Goal: Task Accomplishment & Management: Manage account settings

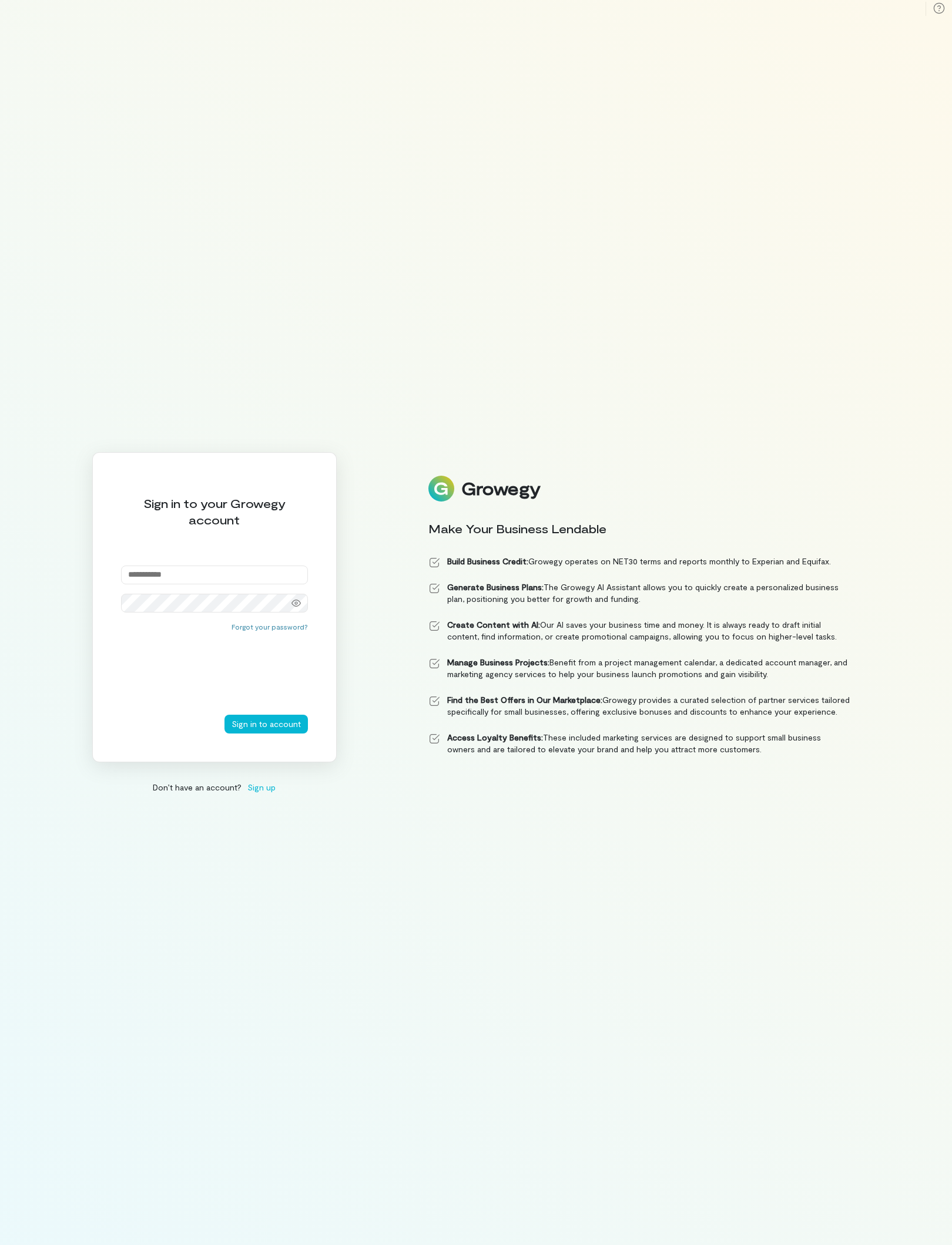
click at [208, 565] on input "email" at bounding box center [215, 575] width 187 height 19
click at [214, 579] on input "email" at bounding box center [215, 575] width 187 height 19
type input "**********"
click at [274, 726] on button "Sign in to account" at bounding box center [265, 725] width 83 height 19
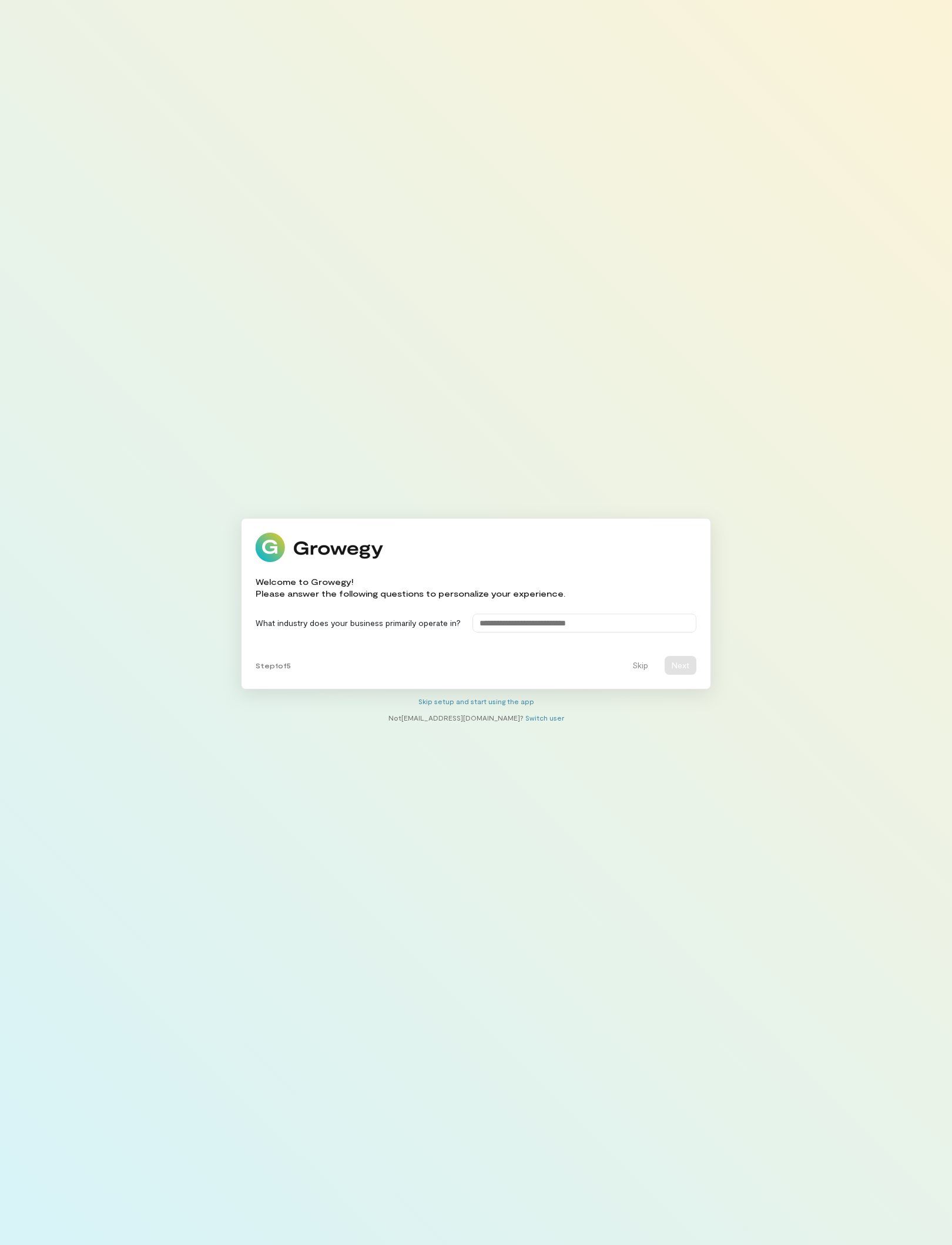
click at [626, 621] on input at bounding box center [584, 623] width 224 height 19
type input "**********"
click at [680, 663] on button "Next" at bounding box center [680, 665] width 32 height 19
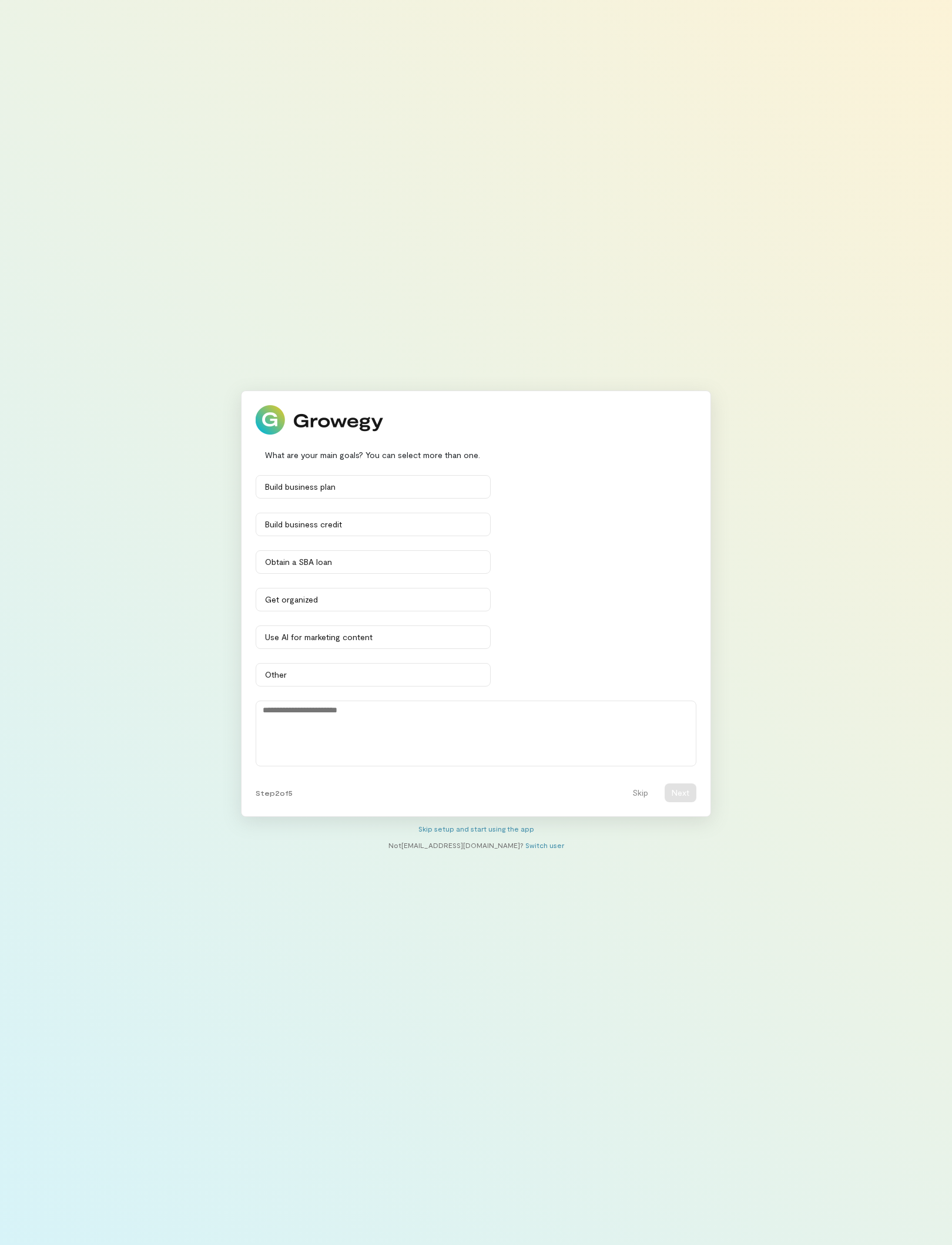
click at [360, 519] on div "Build business credit" at bounding box center [373, 524] width 216 height 12
click at [330, 602] on div "Get organized" at bounding box center [373, 600] width 216 height 12
click at [396, 481] on div "Build business plan" at bounding box center [373, 486] width 216 height 12
click at [463, 744] on textarea at bounding box center [476, 733] width 440 height 66
click at [473, 733] on textarea at bounding box center [476, 733] width 440 height 66
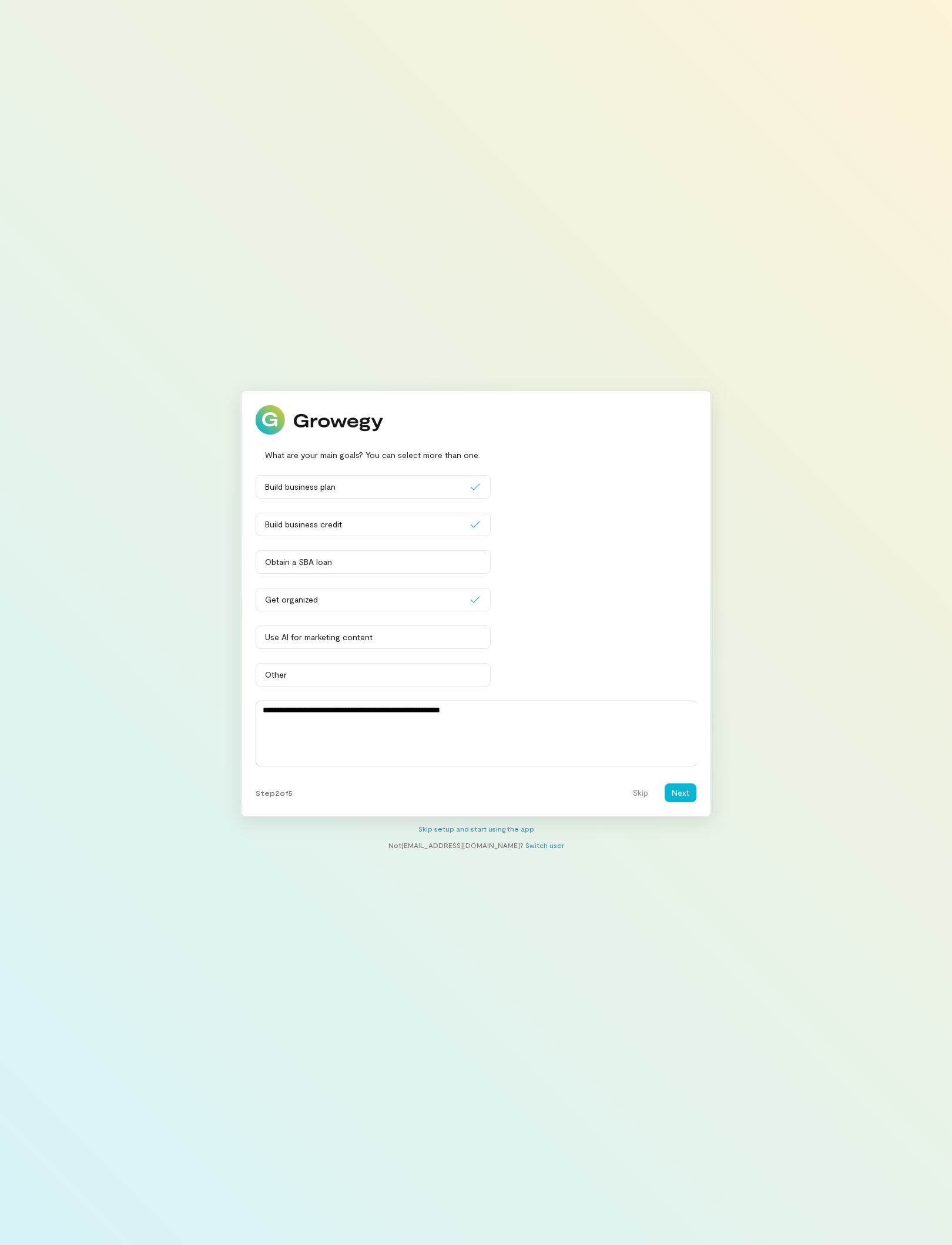
type textarea "**********"
click at [673, 798] on button "Next" at bounding box center [680, 793] width 32 height 19
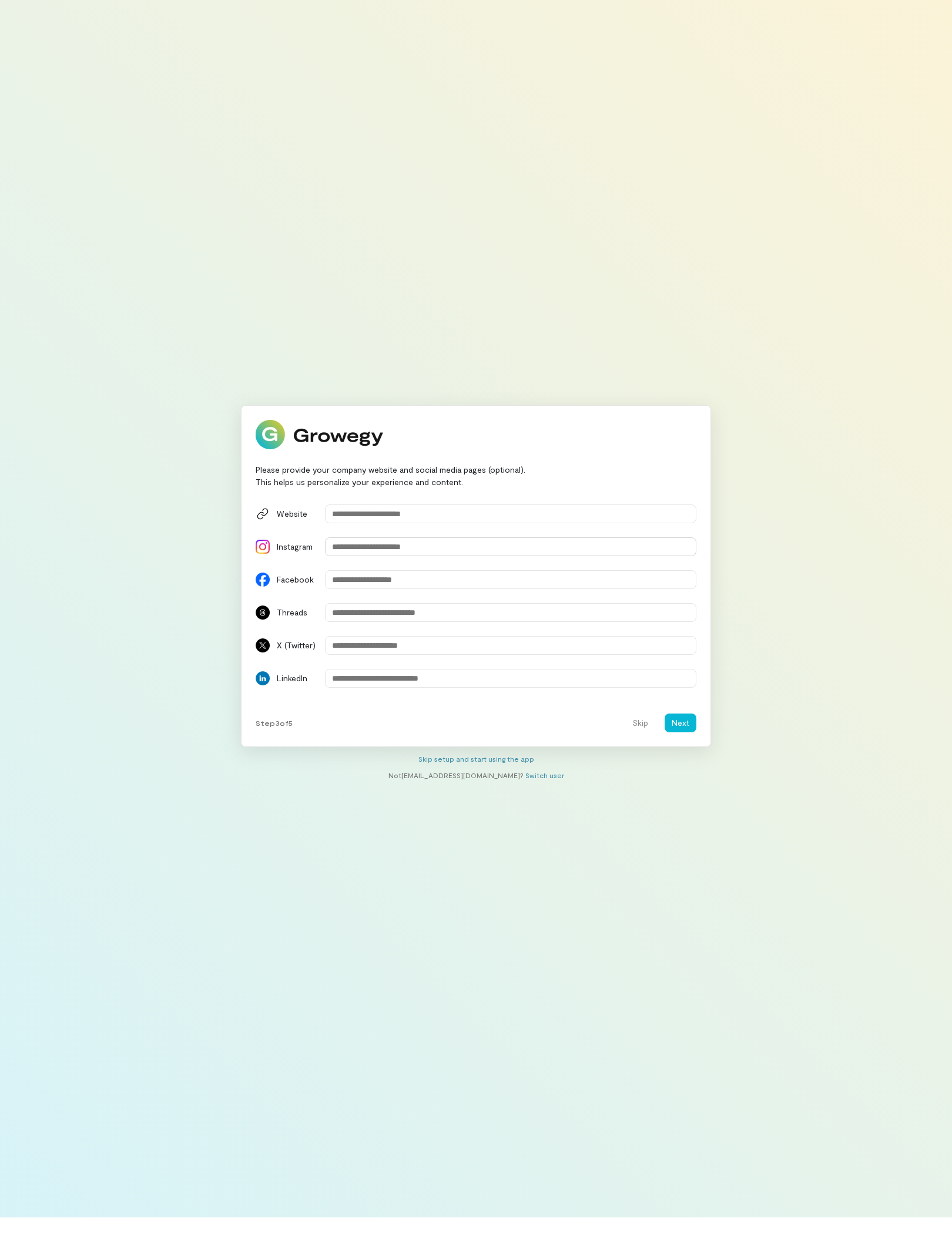
click at [415, 565] on input "Instagram" at bounding box center [510, 575] width 371 height 19
click at [678, 741] on button "Next" at bounding box center [680, 751] width 32 height 19
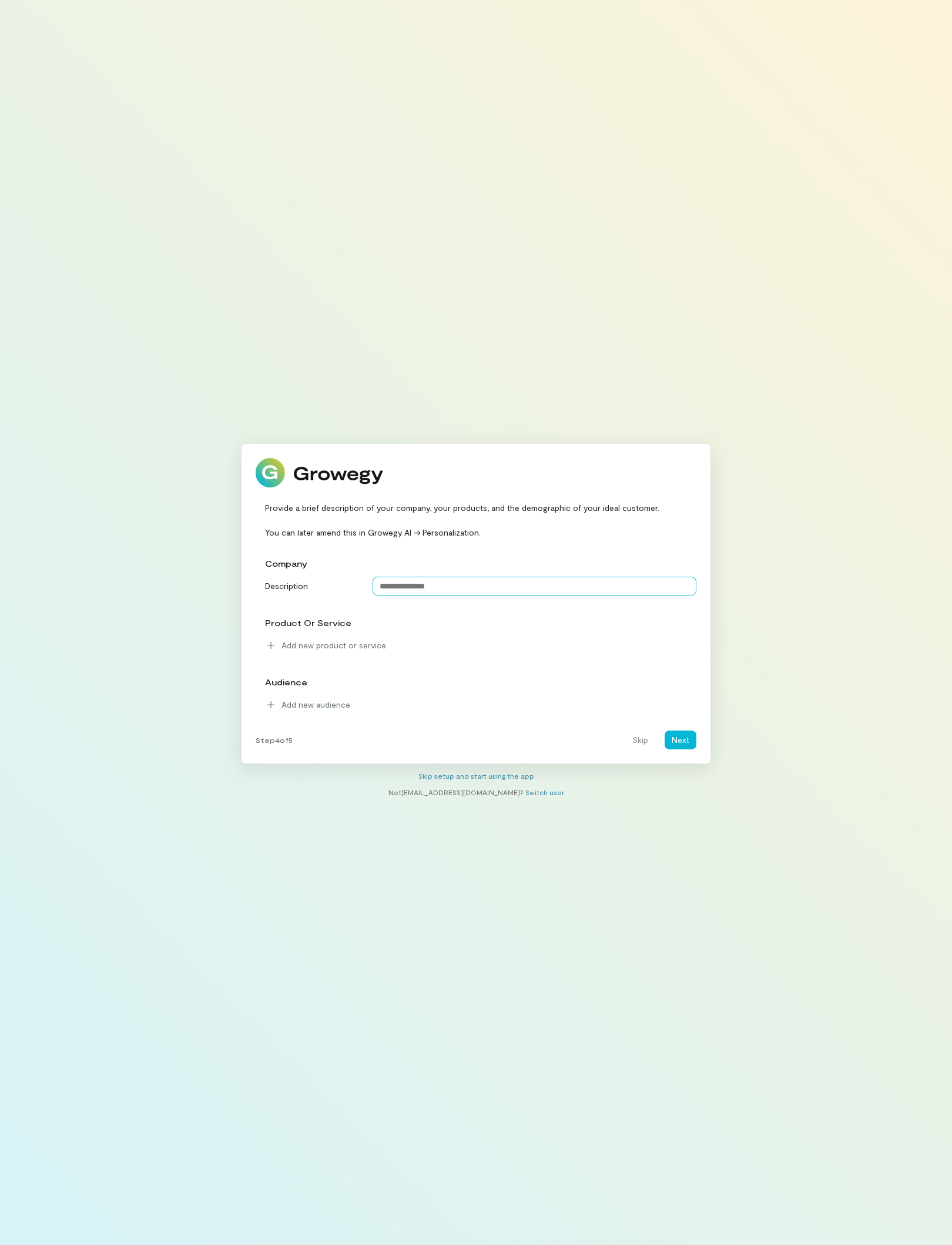
click at [433, 593] on textarea at bounding box center [534, 586] width 324 height 19
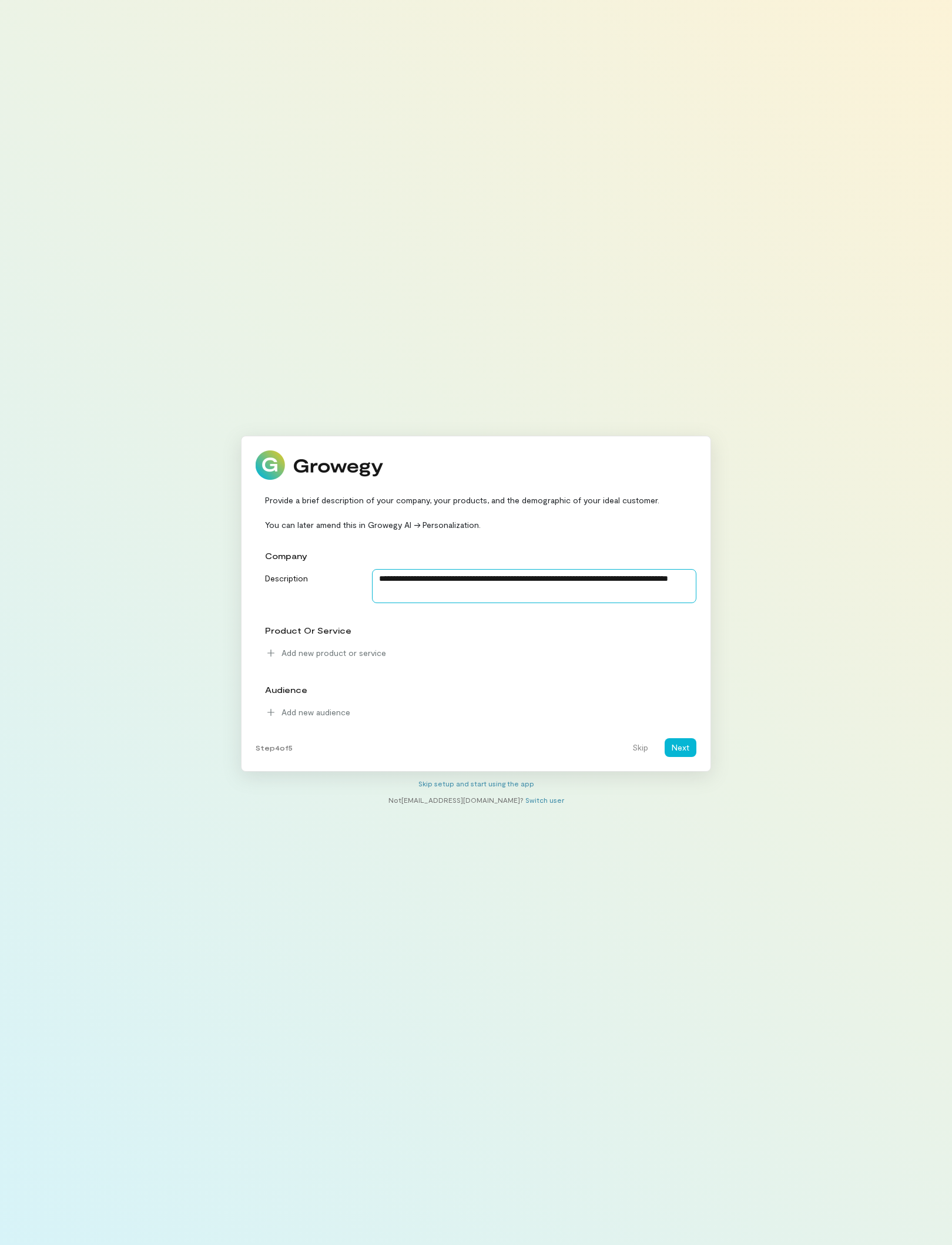
type textarea "**********"
click at [676, 757] on button "Next" at bounding box center [680, 748] width 32 height 19
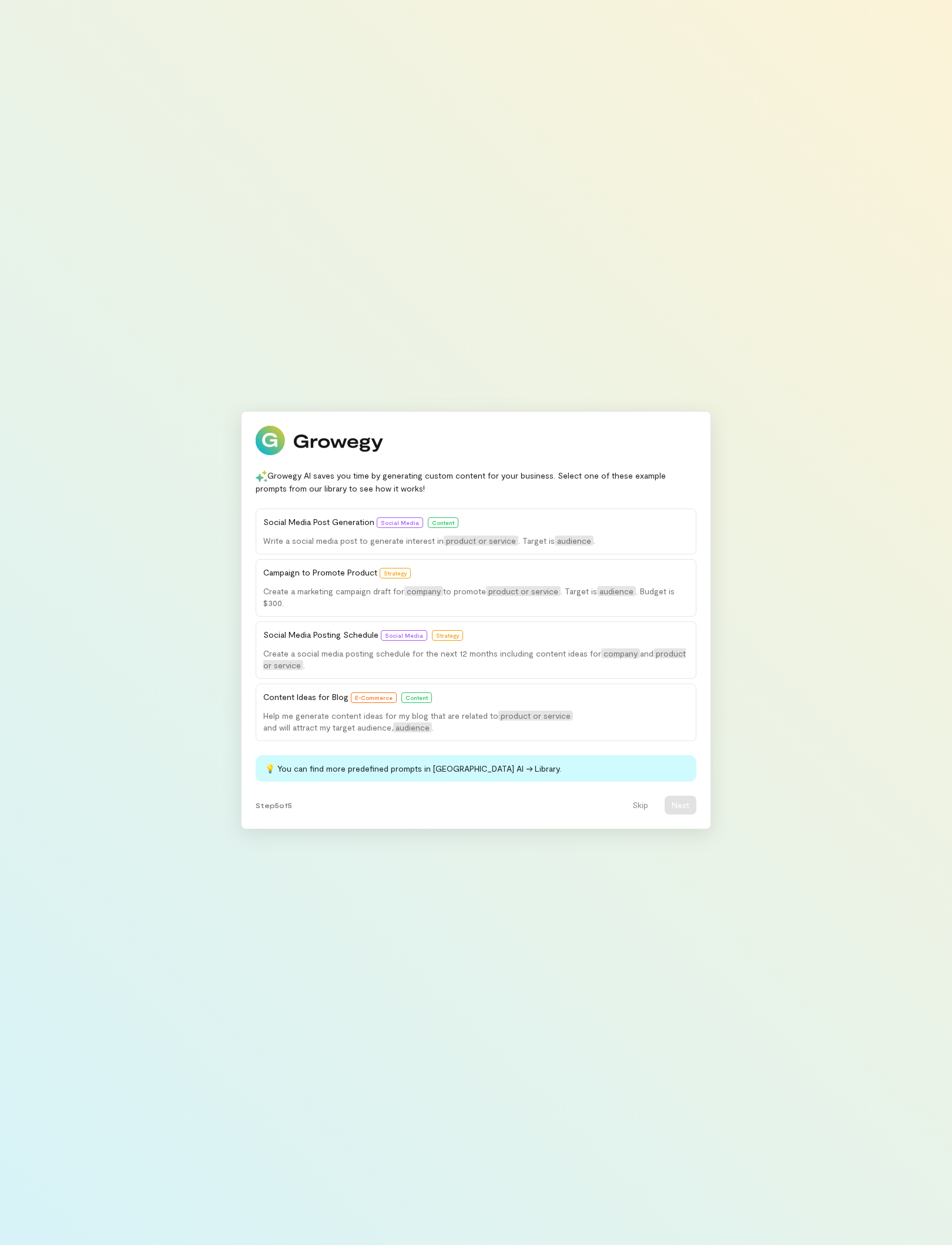
click at [454, 520] on span "Content" at bounding box center [443, 523] width 22 height 7
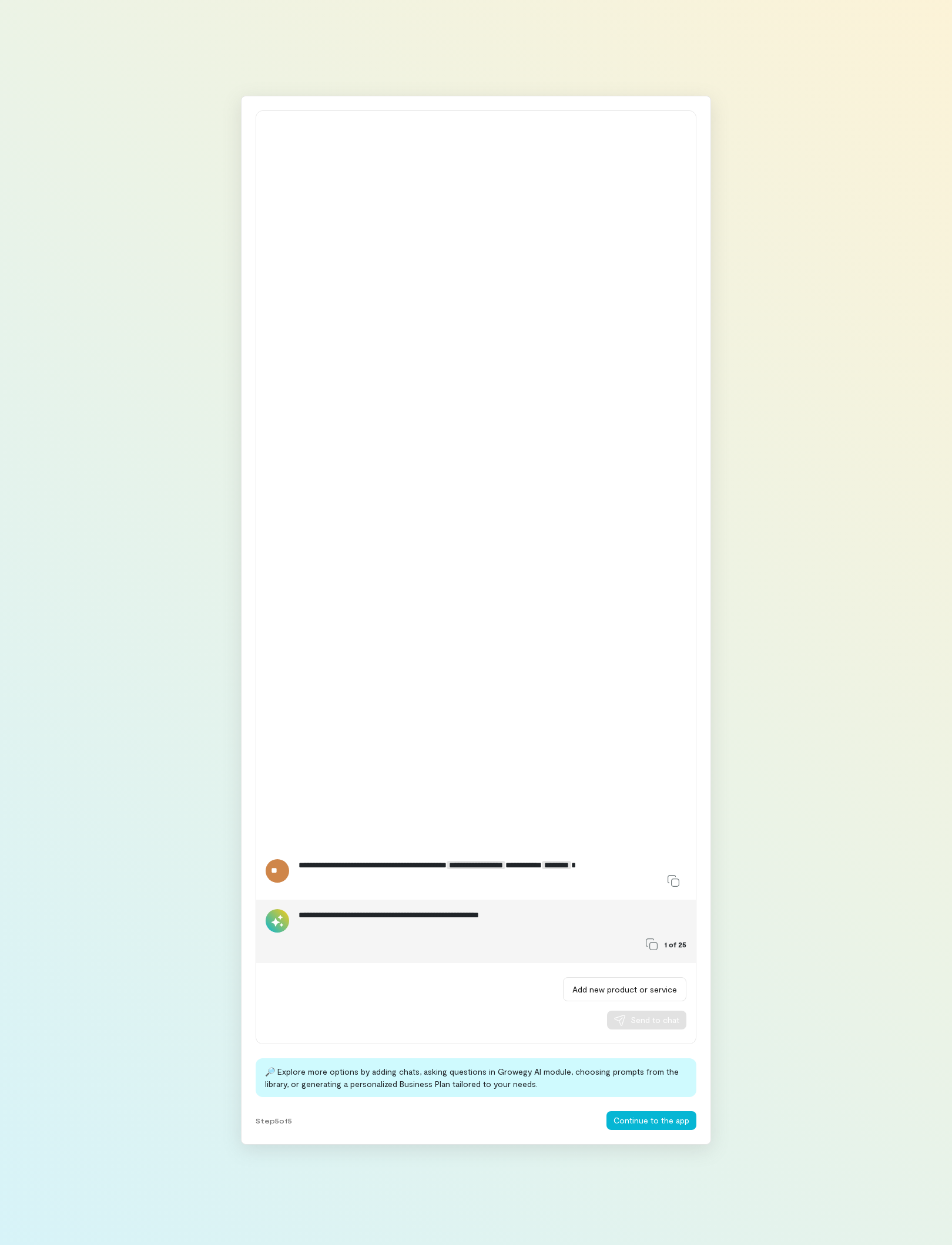
click at [668, 1130] on button "Continue to the app" at bounding box center [650, 1121] width 89 height 19
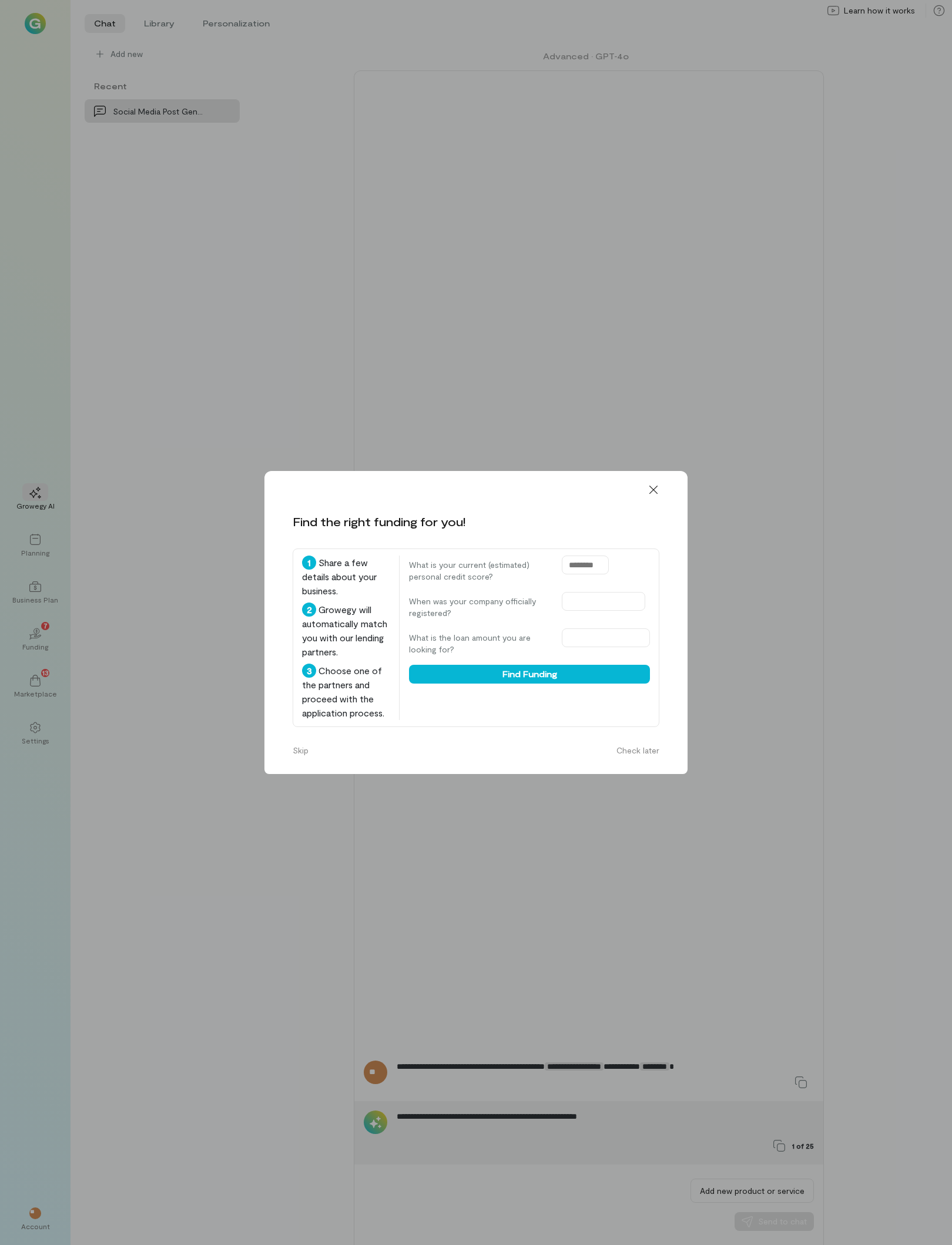
click at [581, 665] on button "Find Funding" at bounding box center [529, 675] width 241 height 19
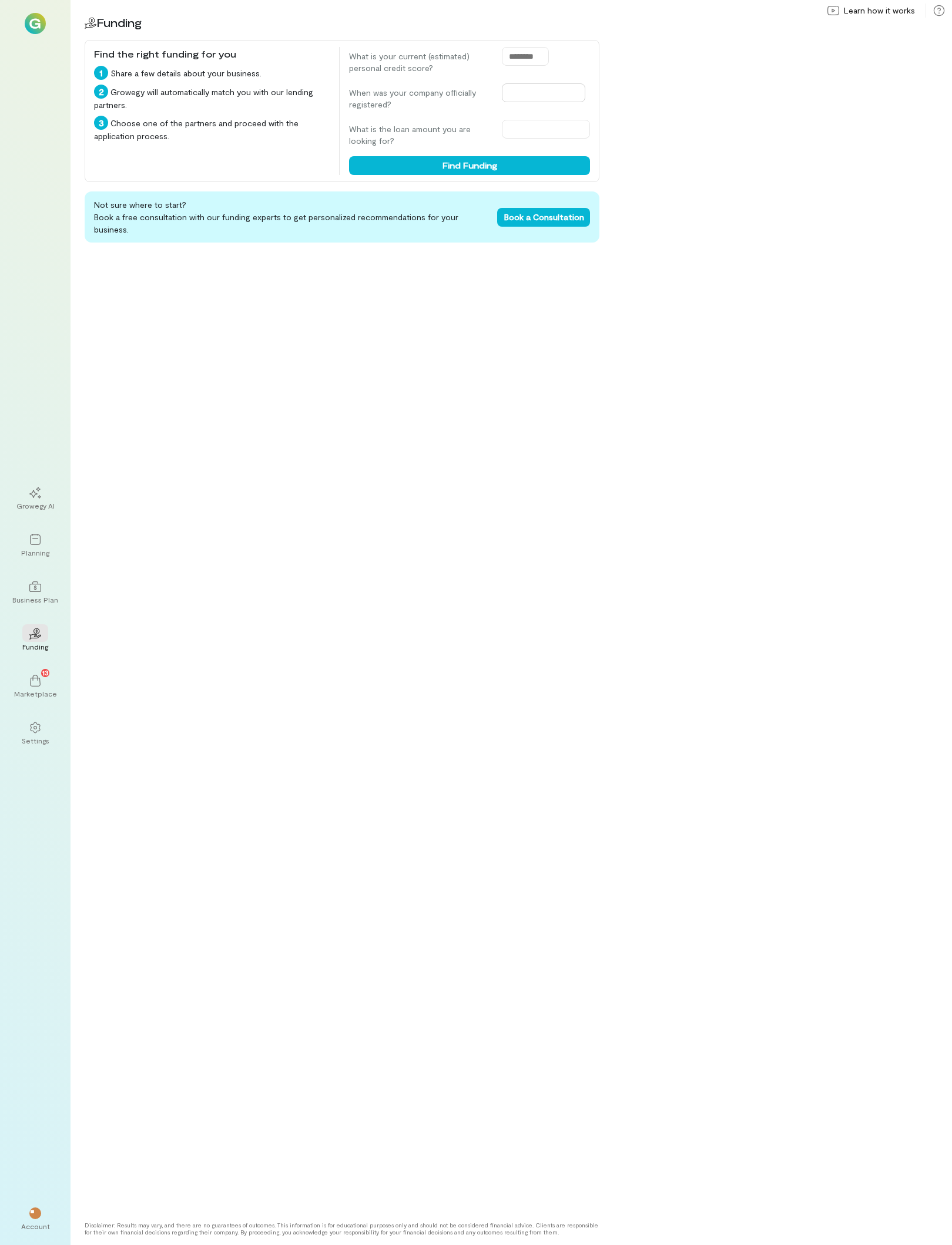
click at [545, 102] on input "text" at bounding box center [543, 93] width 83 height 19
click at [551, 139] on input "text" at bounding box center [545, 129] width 88 height 19
click at [682, 613] on div "02 Funding Find the right funding for you 1 Share a few details about your busi…" at bounding box center [511, 622] width 882 height 1245
click at [33, 22] on img at bounding box center [35, 23] width 21 height 21
click at [39, 1223] on div "Account" at bounding box center [36, 1227] width 29 height 10
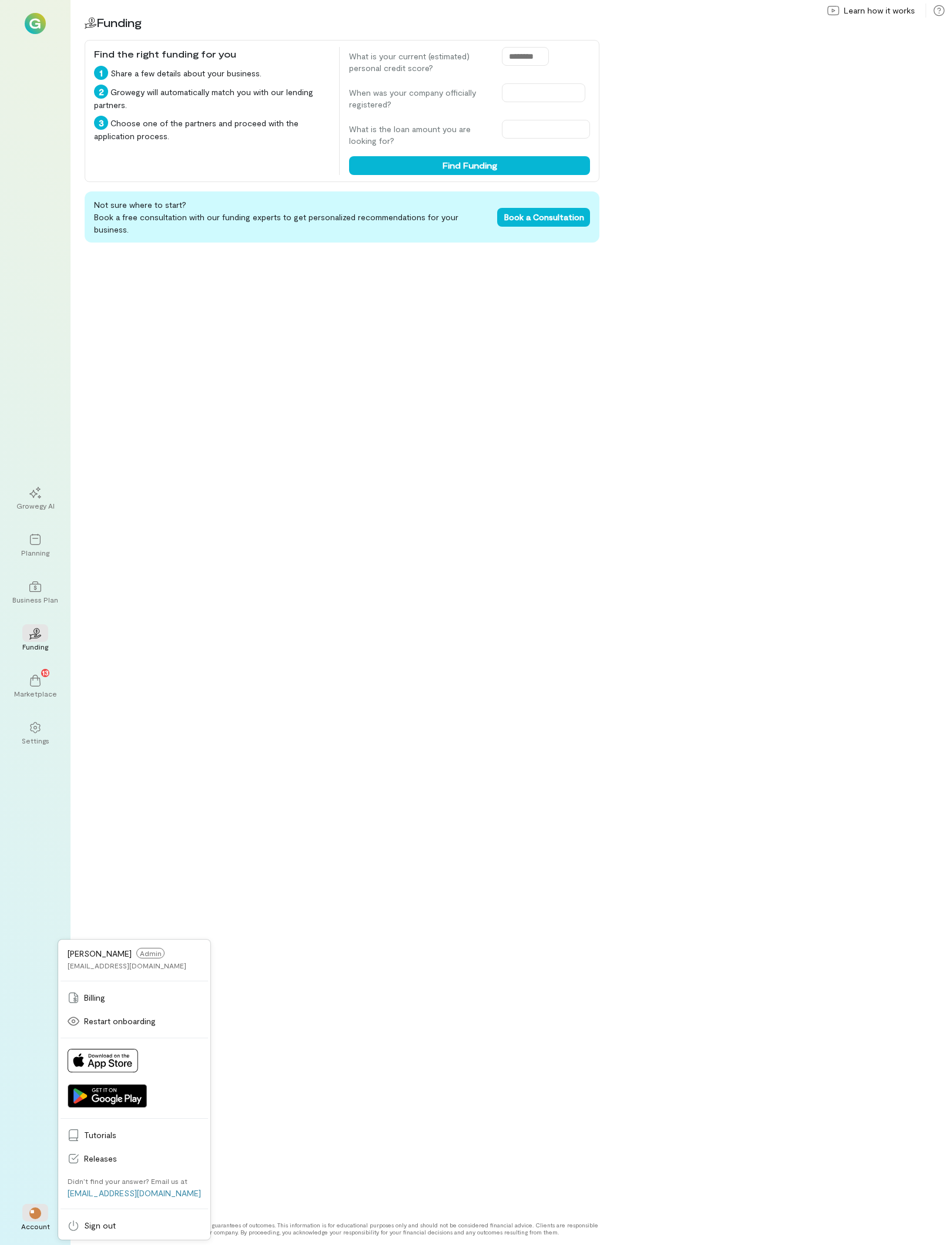
click at [433, 671] on div "Not sure where to start? Book a free consultation with our funding experts to g…" at bounding box center [342, 702] width 515 height 1021
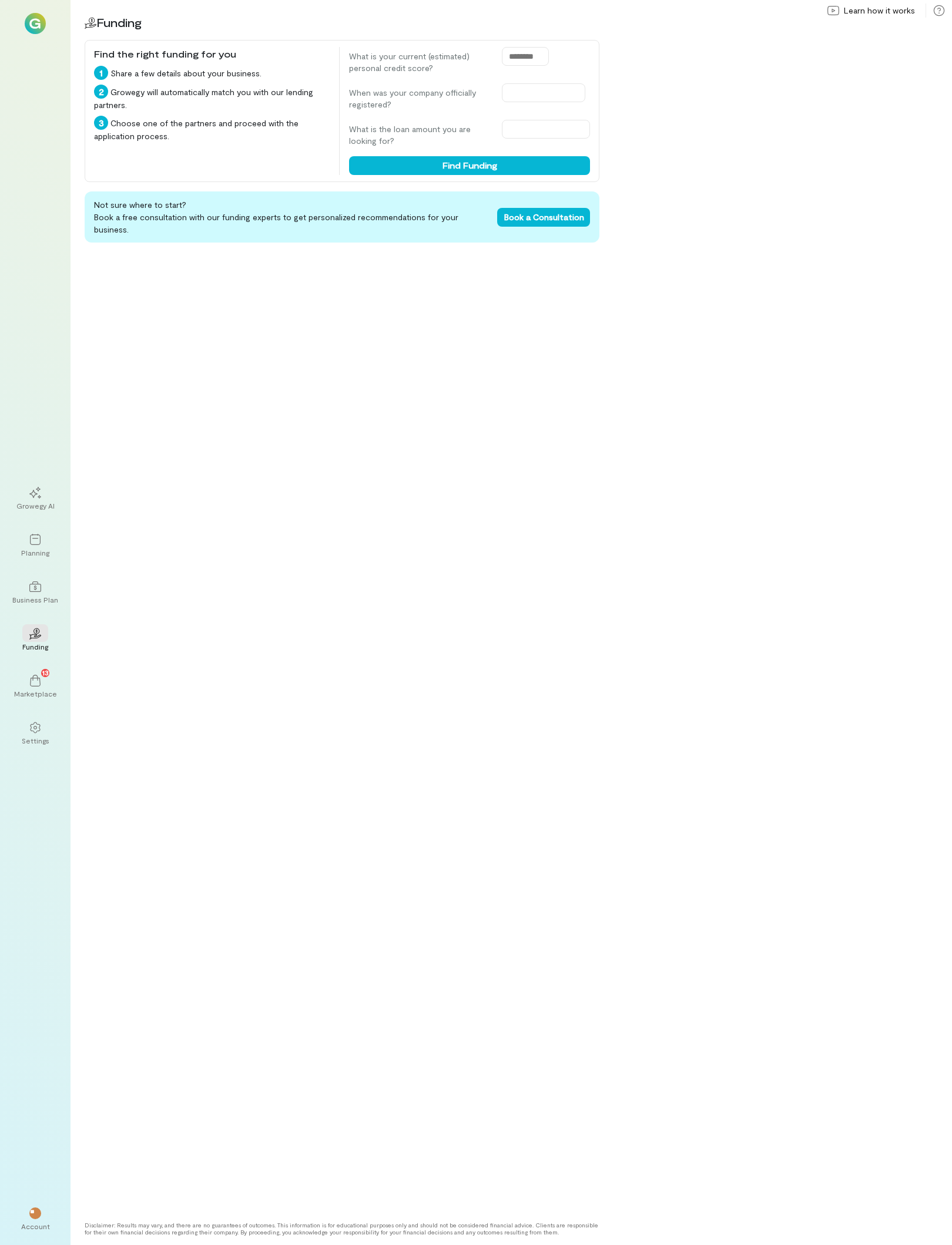
click at [55, 488] on div "Growegy AI" at bounding box center [35, 498] width 42 height 42
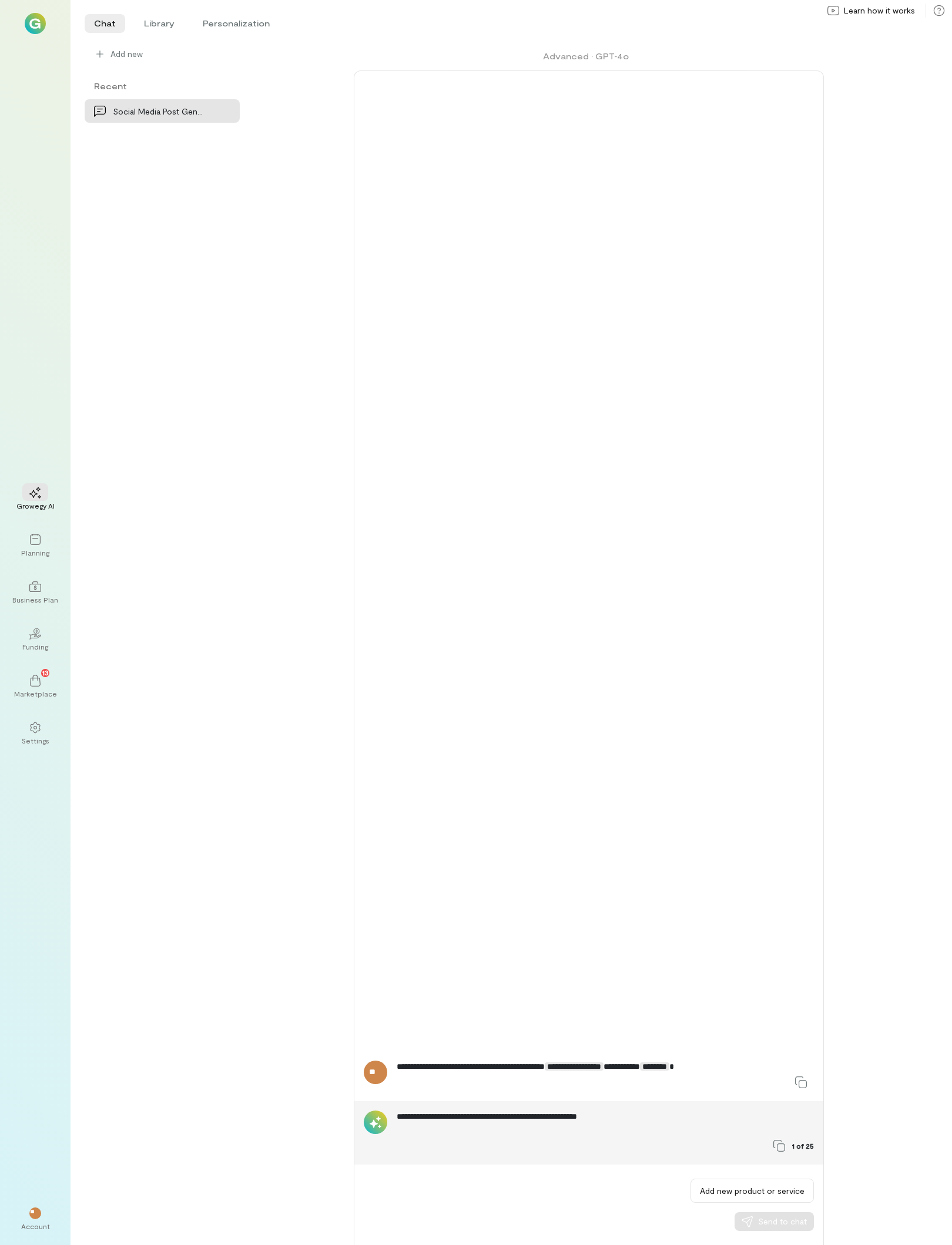
click at [43, 551] on div "Planning" at bounding box center [36, 553] width 29 height 10
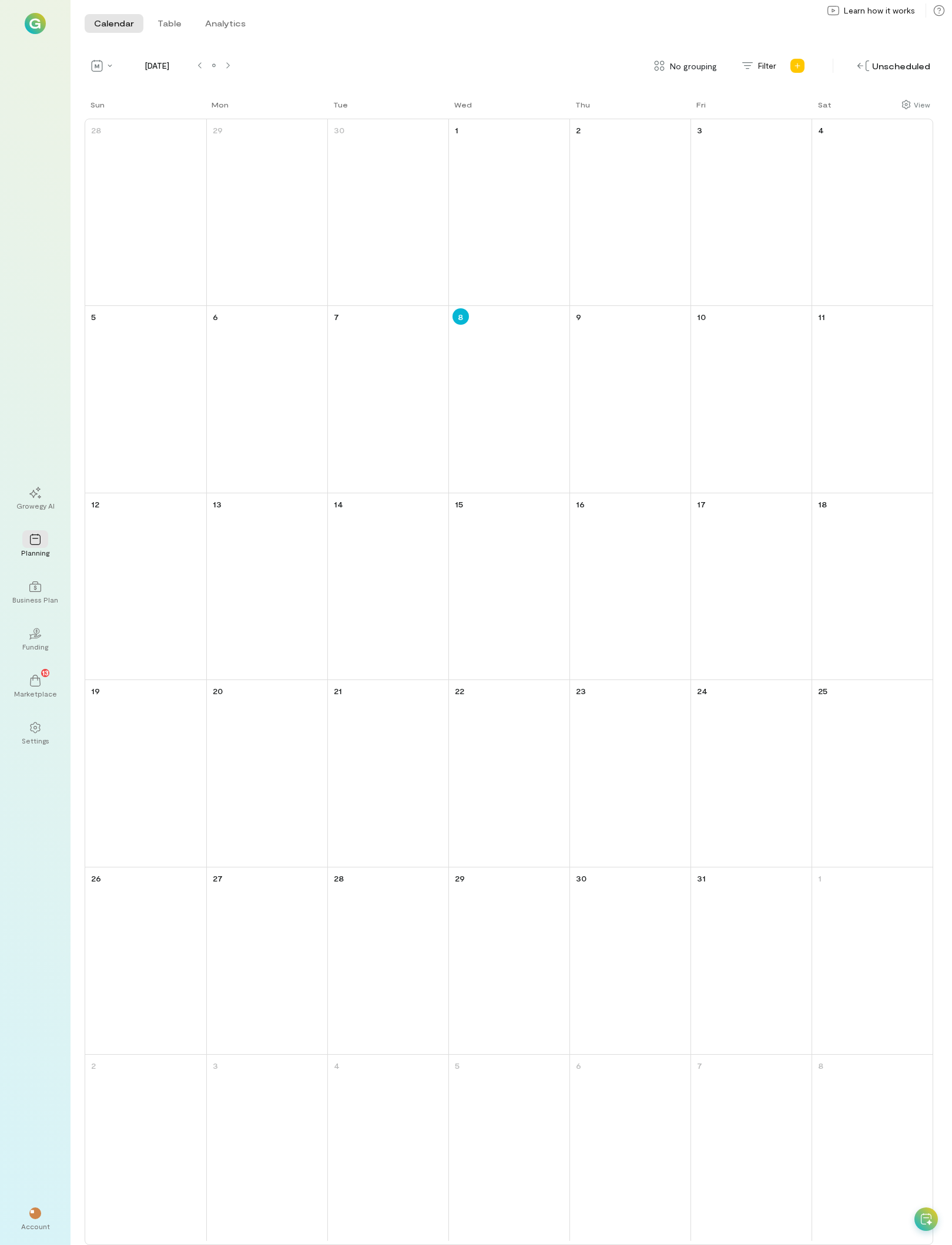
click at [36, 648] on div "Funding" at bounding box center [35, 647] width 26 height 10
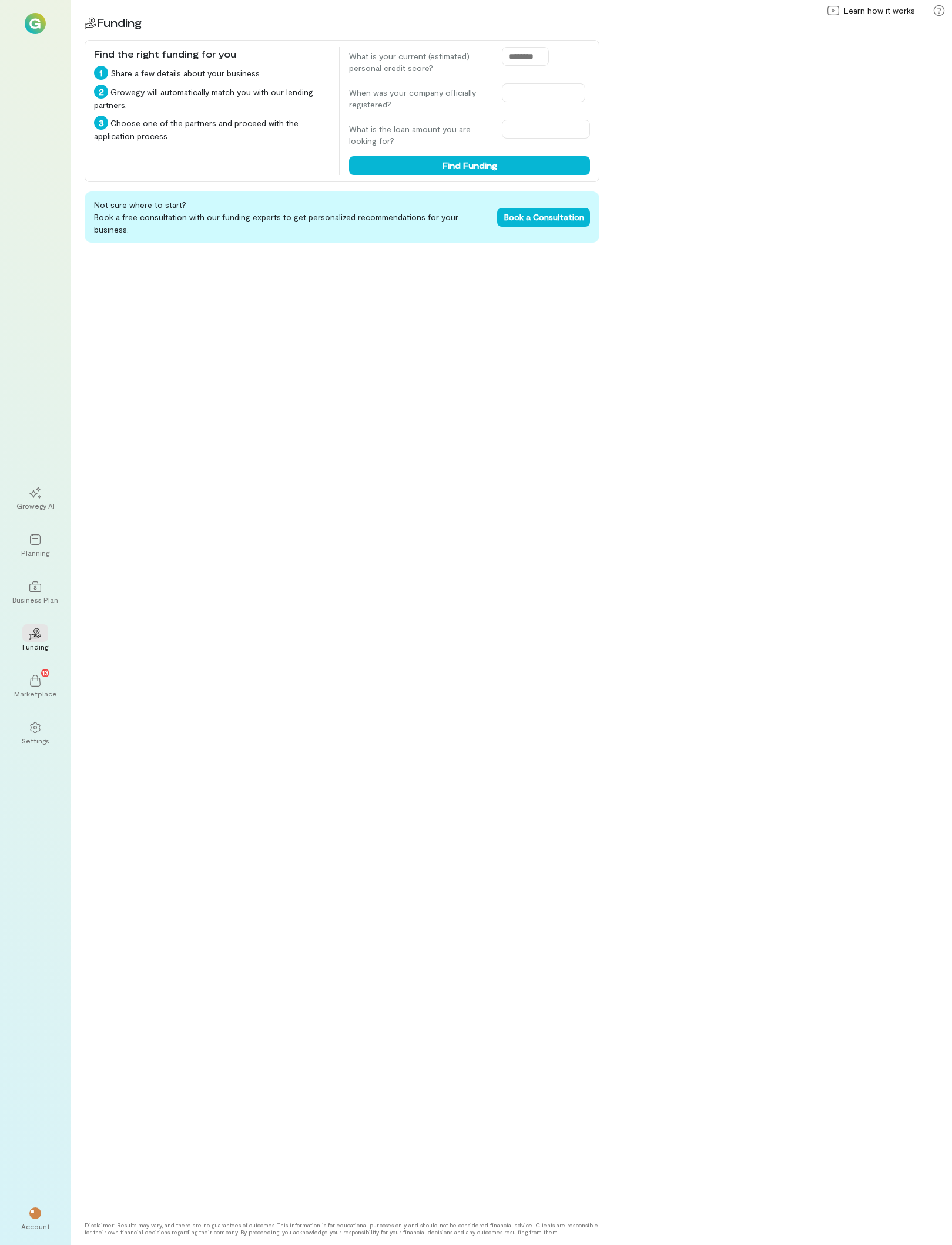
click at [29, 17] on img at bounding box center [35, 23] width 21 height 21
click at [32, 745] on div "Settings" at bounding box center [35, 741] width 28 height 10
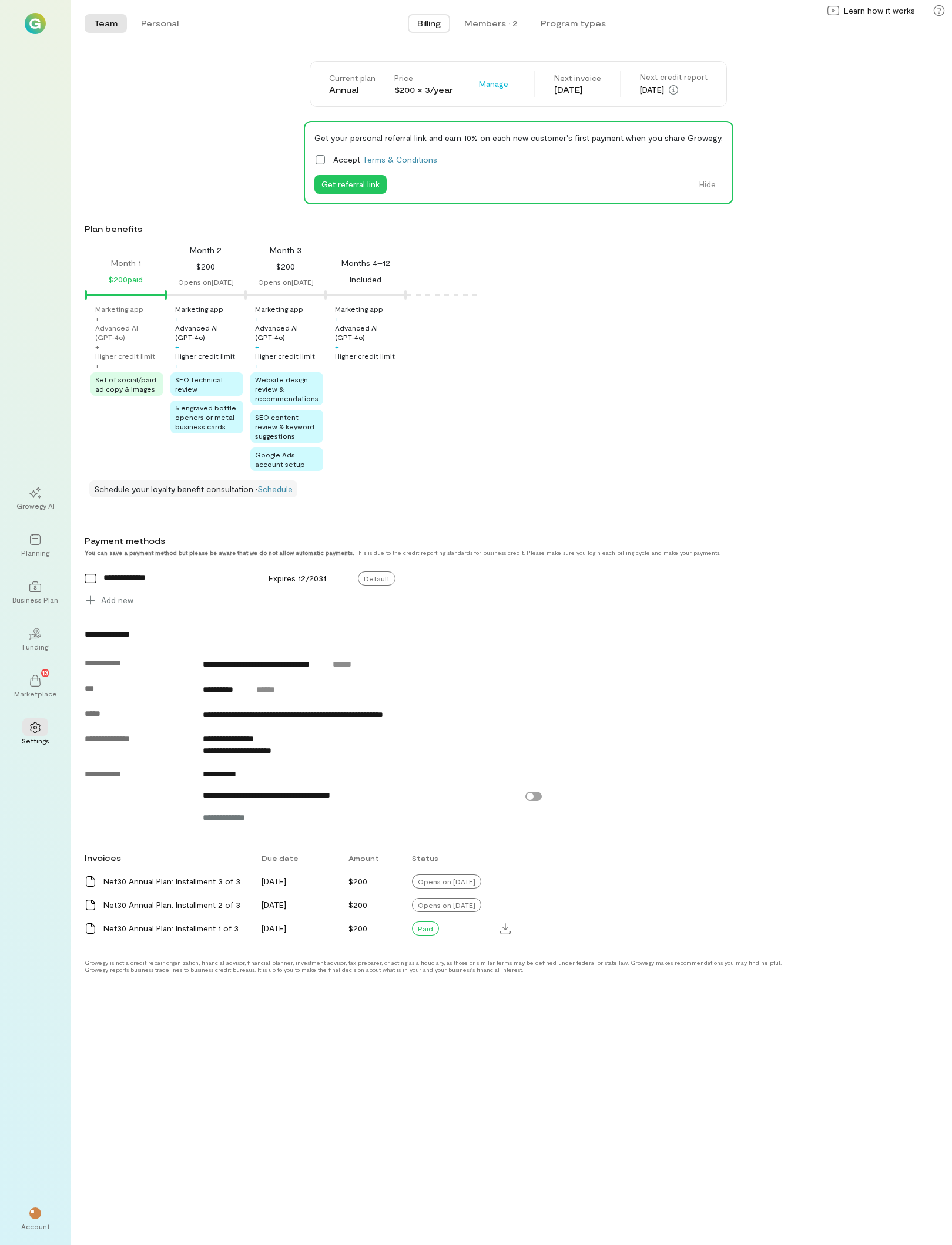
click at [892, 121] on div "**********" at bounding box center [518, 501] width 867 height 879
click at [178, 29] on button "Personal" at bounding box center [159, 24] width 56 height 19
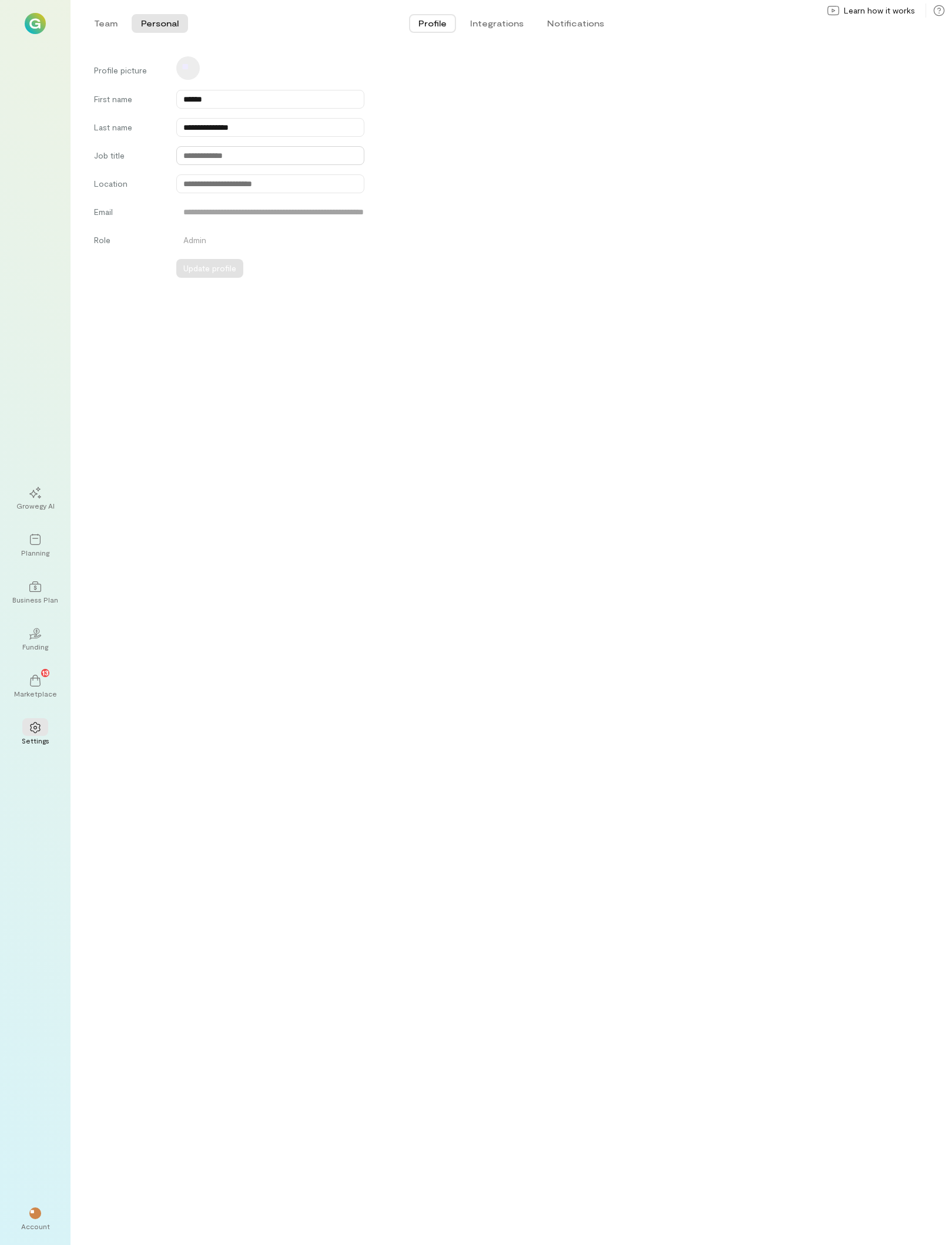
click at [256, 162] on input "text" at bounding box center [270, 156] width 188 height 19
type input "**********"
click at [252, 189] on input "text" at bounding box center [270, 184] width 188 height 19
type input "*"
type input "**********"
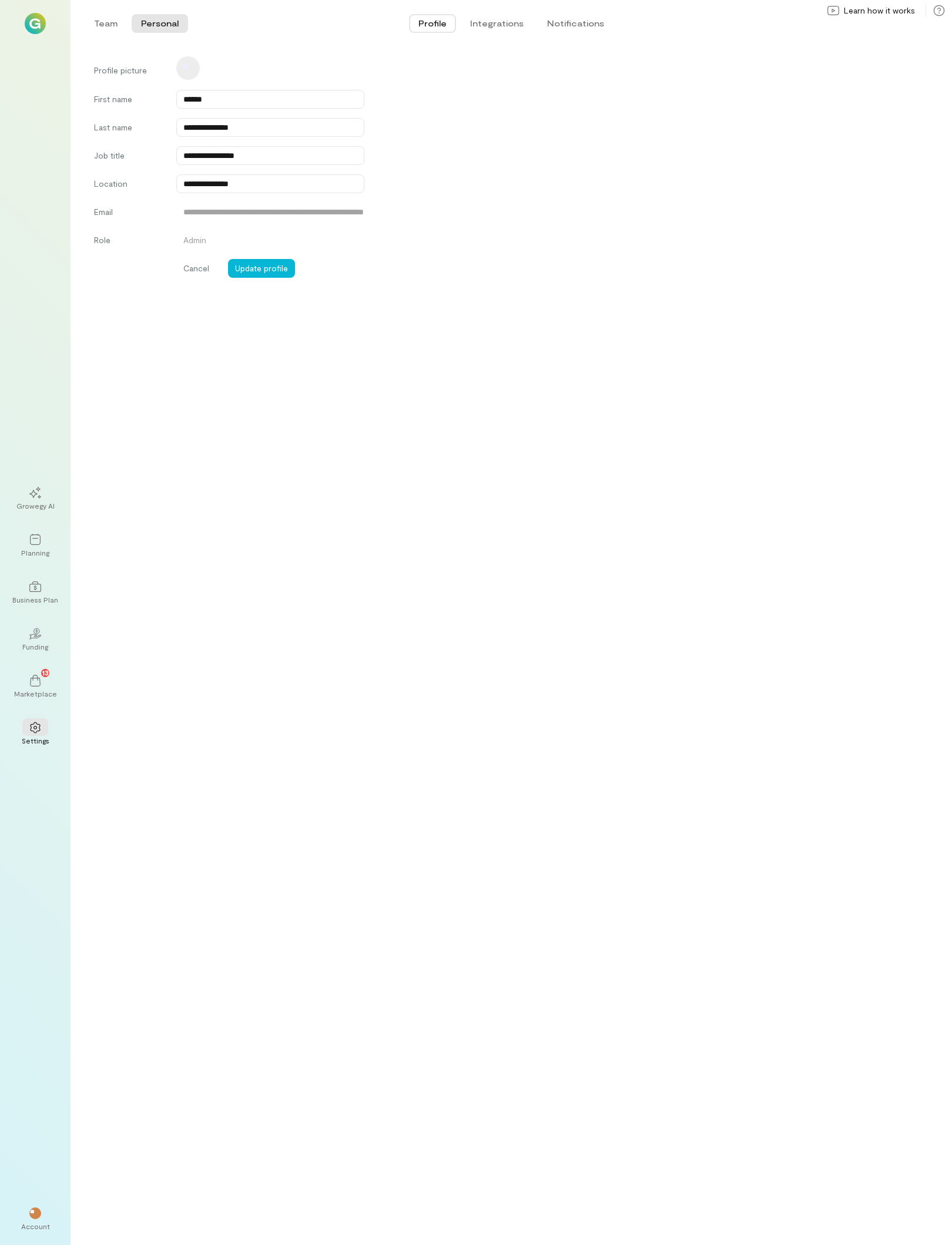
click at [281, 278] on button "Update profile" at bounding box center [261, 268] width 67 height 19
click at [486, 25] on button "Integrations" at bounding box center [497, 24] width 72 height 19
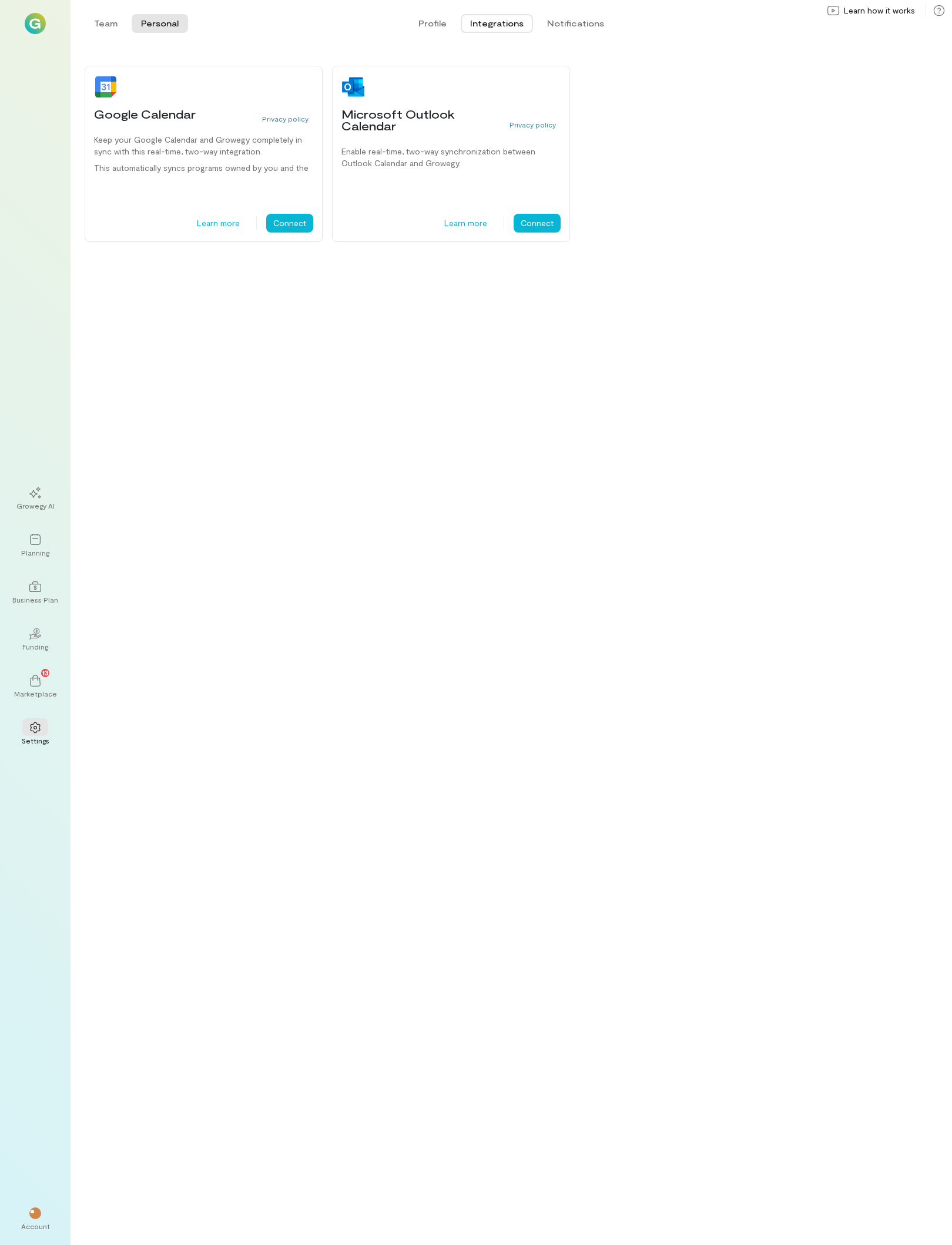
click at [599, 16] on button "Notifications" at bounding box center [576, 24] width 76 height 19
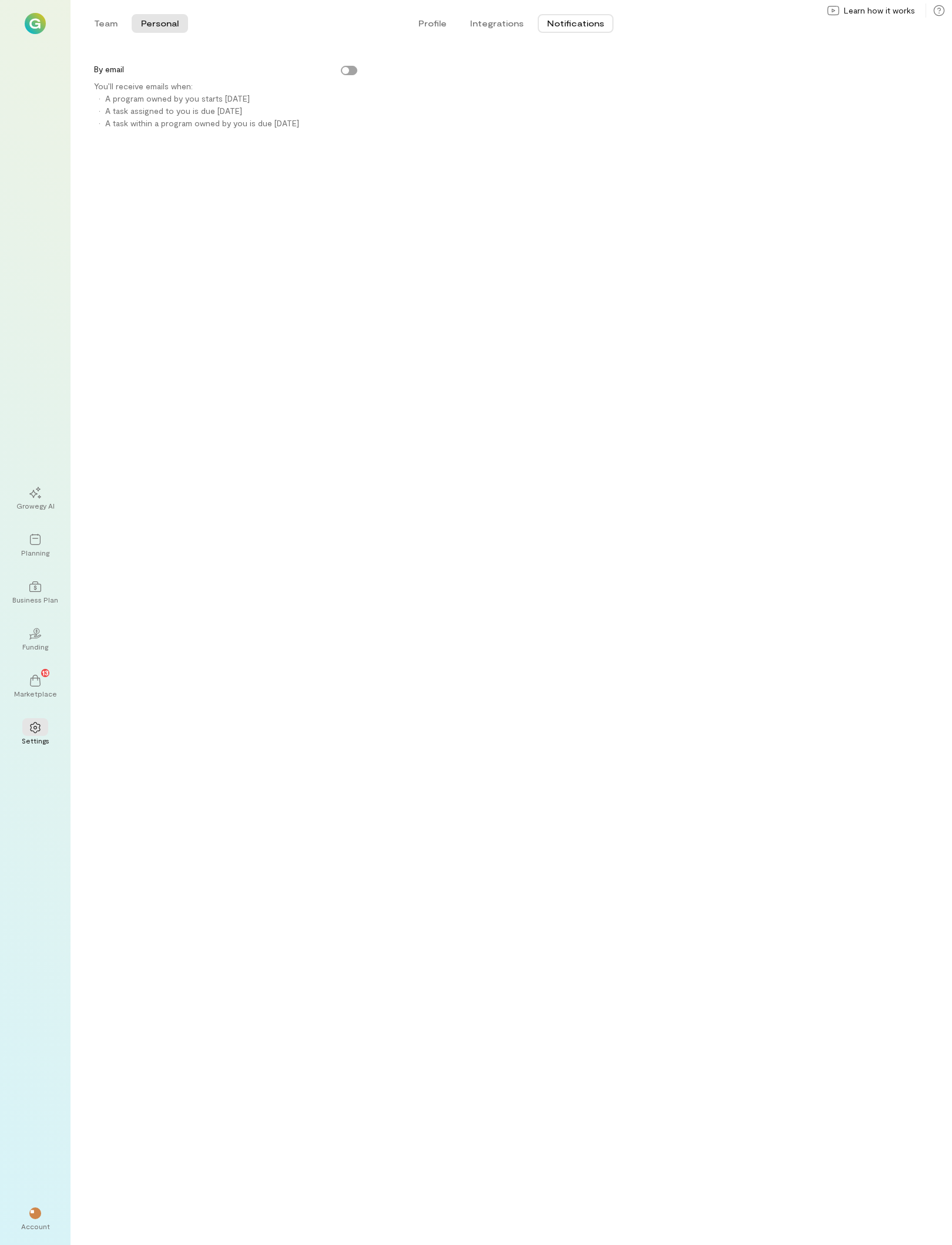
click at [37, 487] on icon at bounding box center [35, 493] width 12 height 12
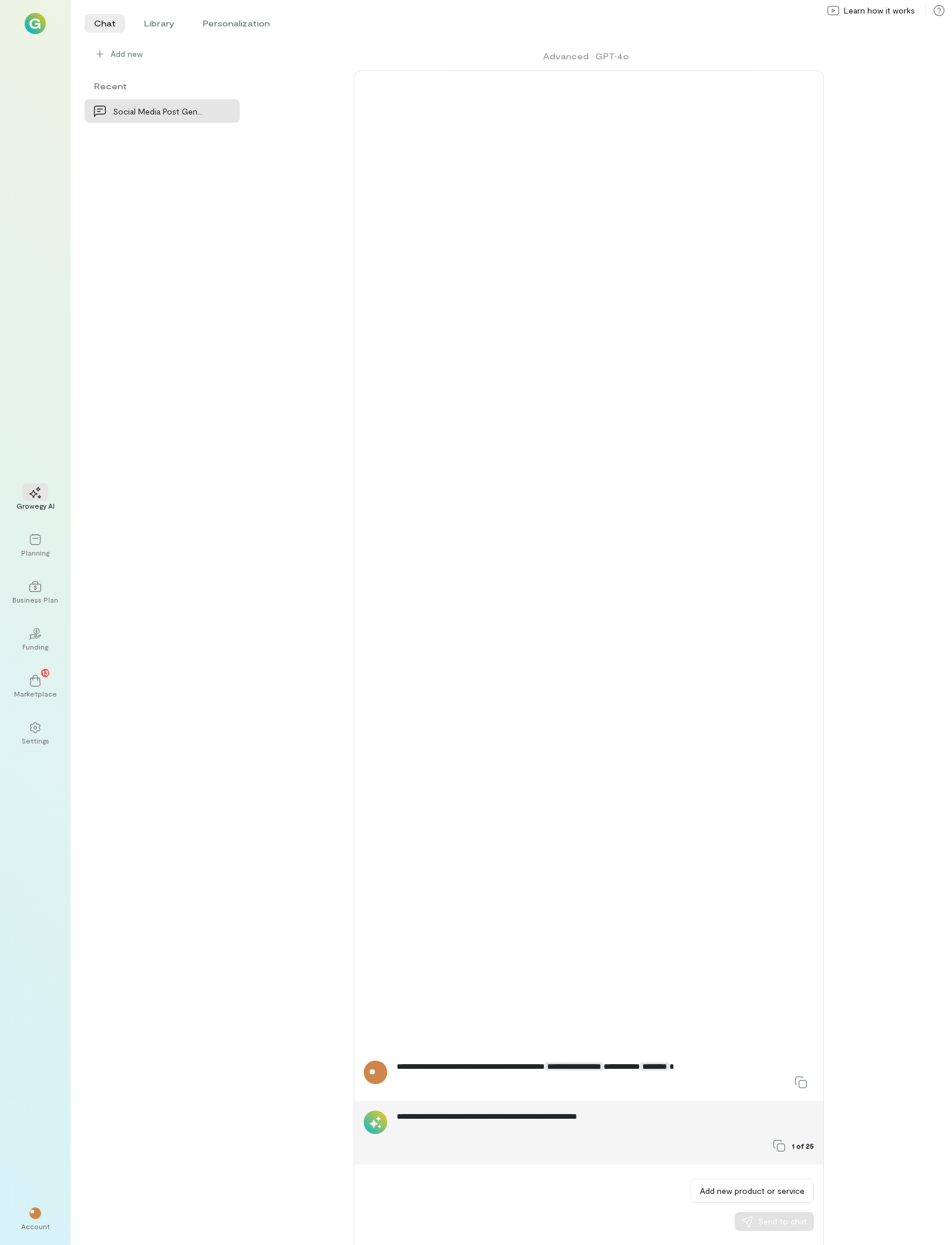
click at [41, 21] on img at bounding box center [35, 23] width 21 height 21
